Goal: Obtain resource: Obtain resource

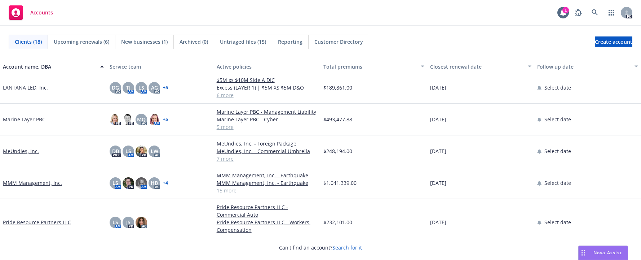
scroll to position [270, 0]
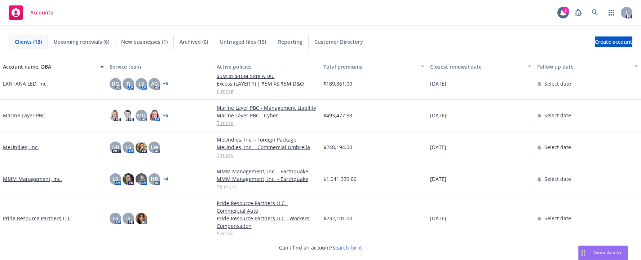
click at [16, 147] on link "MeUndies, Inc." at bounding box center [21, 147] width 36 height 8
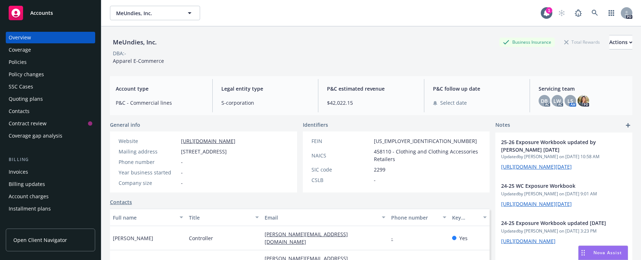
click at [25, 60] on div "Policies" at bounding box center [18, 62] width 18 height 12
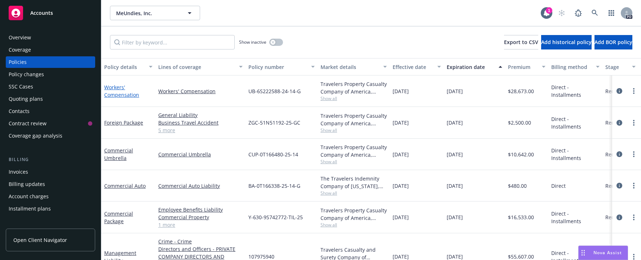
click at [111, 93] on link "Workers' Compensation" at bounding box center [121, 91] width 35 height 14
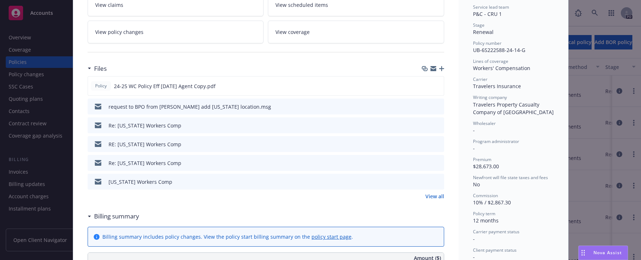
scroll to position [147, 0]
click at [438, 83] on div "Policy 24-25 WC Policy Eff [DATE] Agent Copy.pdf" at bounding box center [266, 84] width 357 height 19
click at [435, 84] on icon "preview file" at bounding box center [437, 84] width 6 height 5
